Goal: Information Seeking & Learning: Learn about a topic

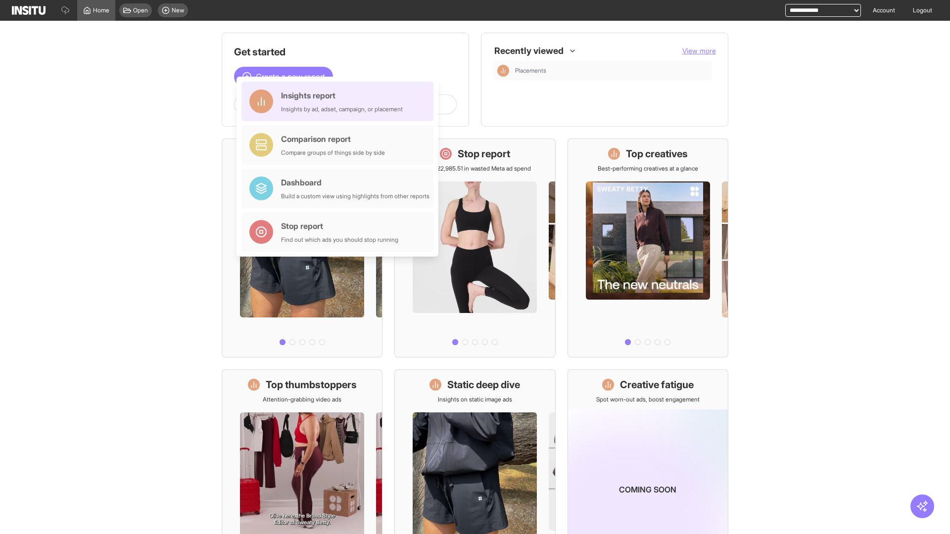
click at [340, 101] on div "Insights report Insights by ad, adset, campaign, or placement" at bounding box center [342, 102] width 122 height 24
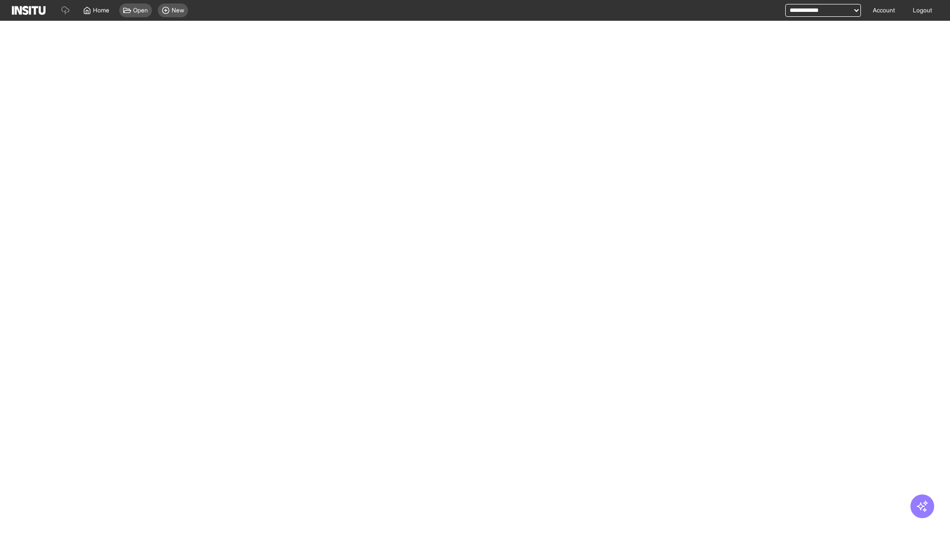
select select "**"
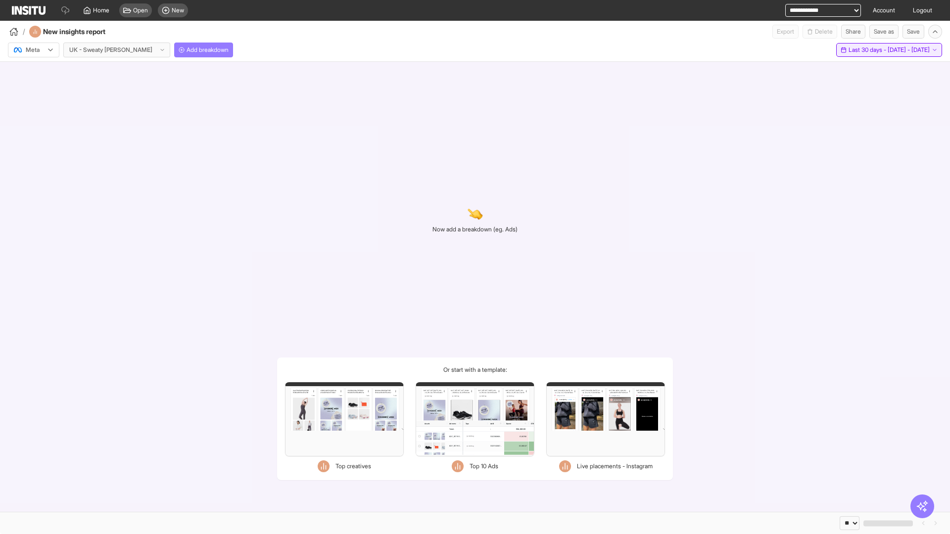
click at [867, 50] on span "Last 30 days - [DATE] - [DATE]" at bounding box center [888, 50] width 81 height 8
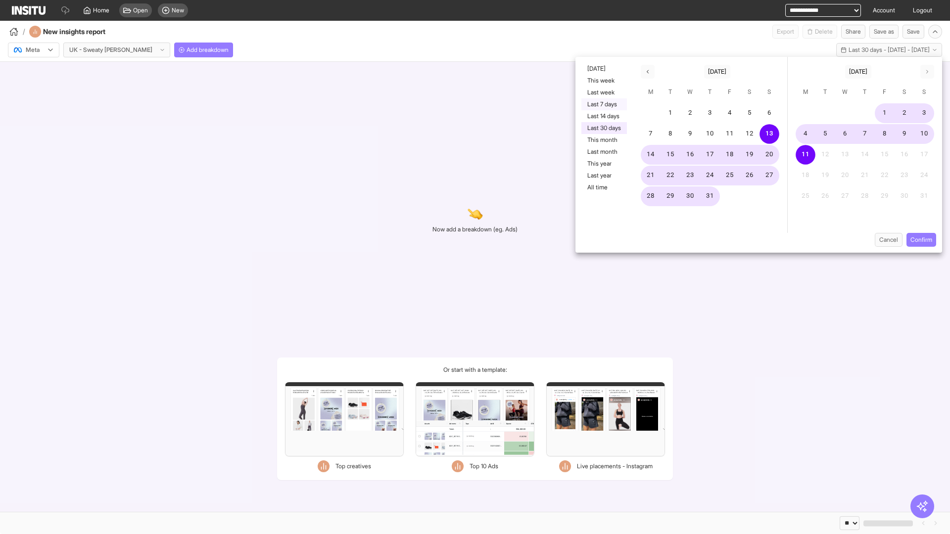
click at [603, 104] on button "Last 7 days" at bounding box center [604, 104] width 46 height 12
